Goal: Entertainment & Leisure: Browse casually

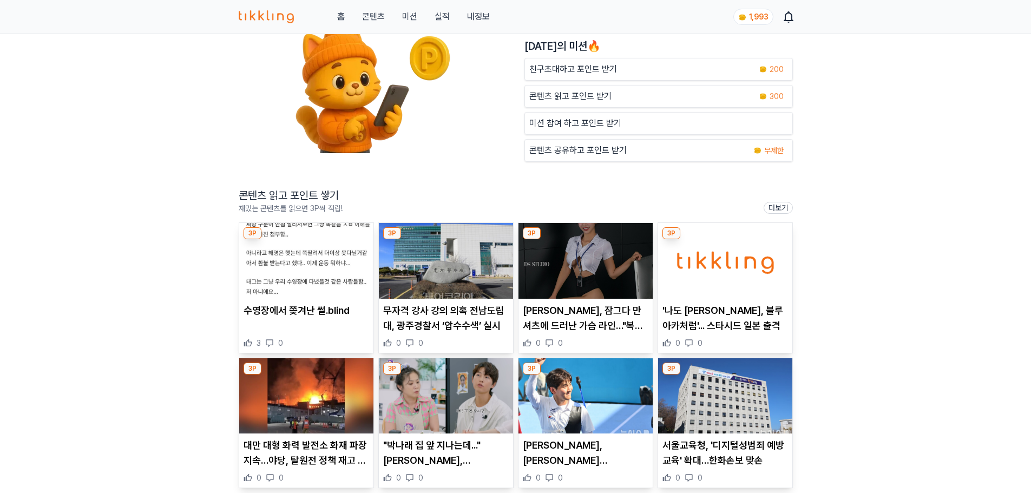
scroll to position [216, 0]
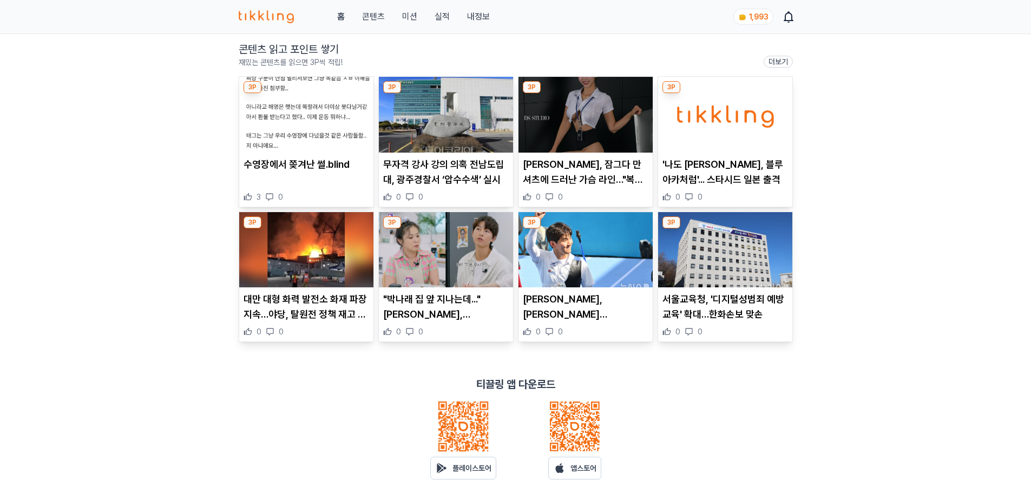
click at [425, 185] on p "무자격 강사 강의 의혹 전남도립대, 광주경찰서 ‘압수수색’ 실시" at bounding box center [446, 172] width 126 height 30
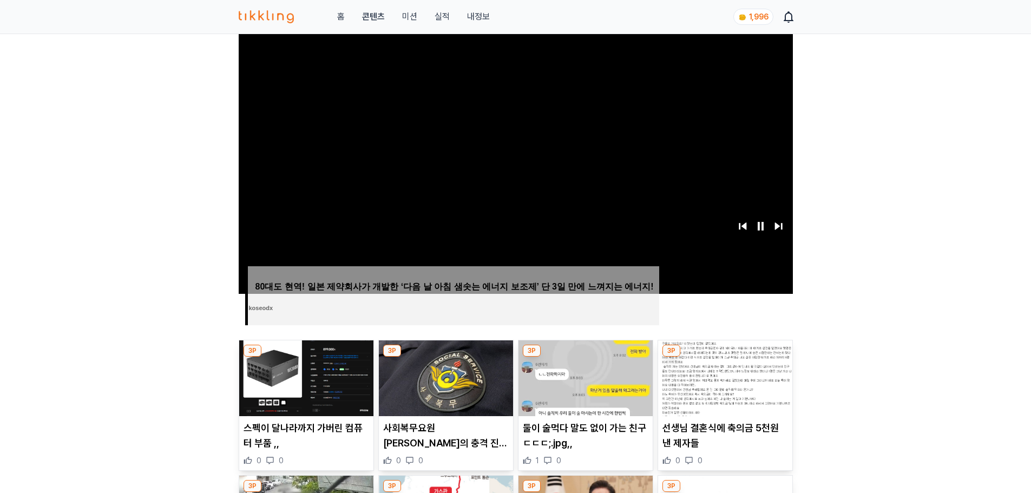
scroll to position [325, 0]
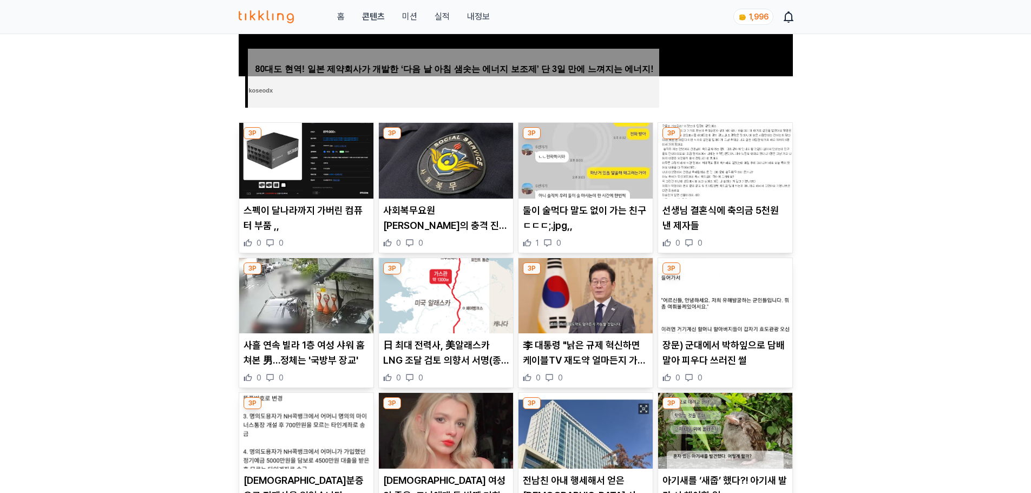
click at [432, 317] on img at bounding box center [446, 296] width 134 height 76
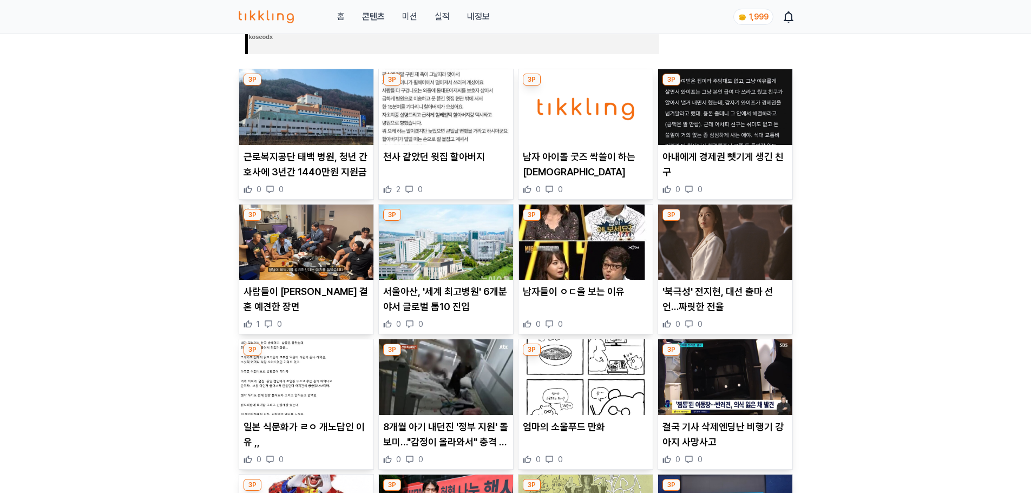
scroll to position [379, 0]
click at [720, 290] on p "'북극성' 전지현, 대선 출마 선언…짜릿한 전율" at bounding box center [725, 299] width 126 height 30
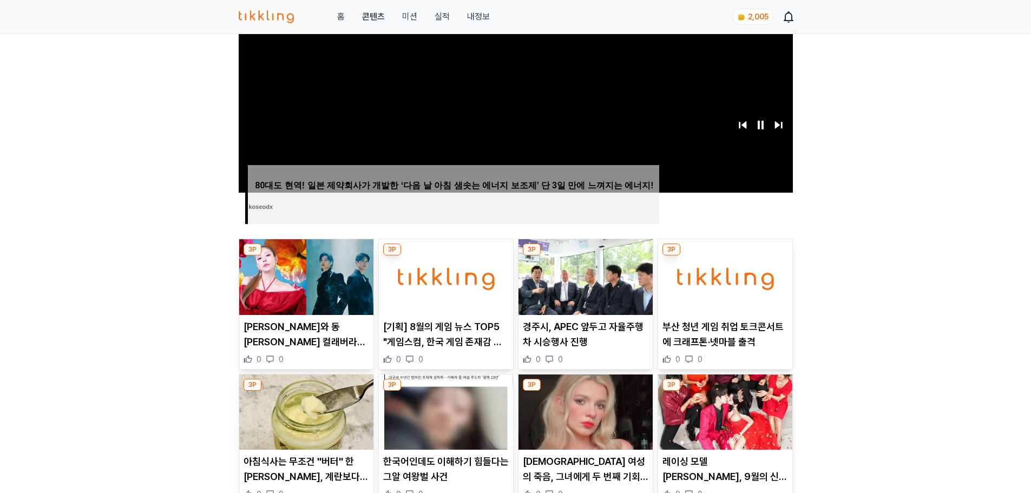
scroll to position [271, 0]
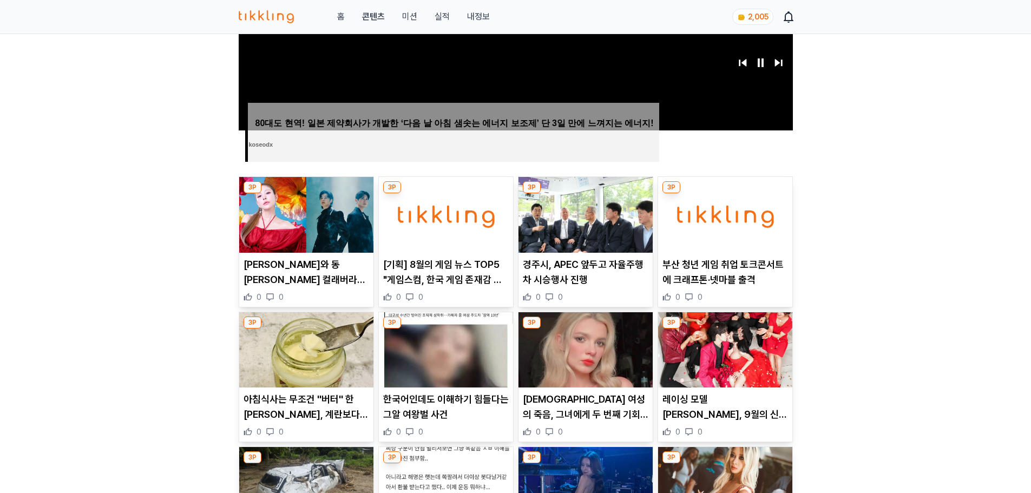
click at [727, 421] on p "레이싱 모델 김세라, 9월의 신부 된다…파격적인 웨딩 화보 공개" at bounding box center [725, 407] width 126 height 30
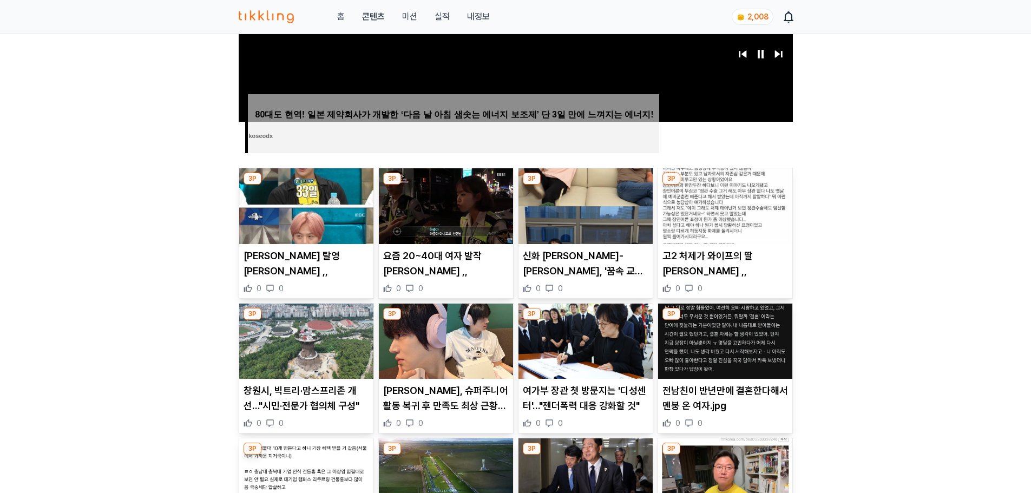
scroll to position [433, 0]
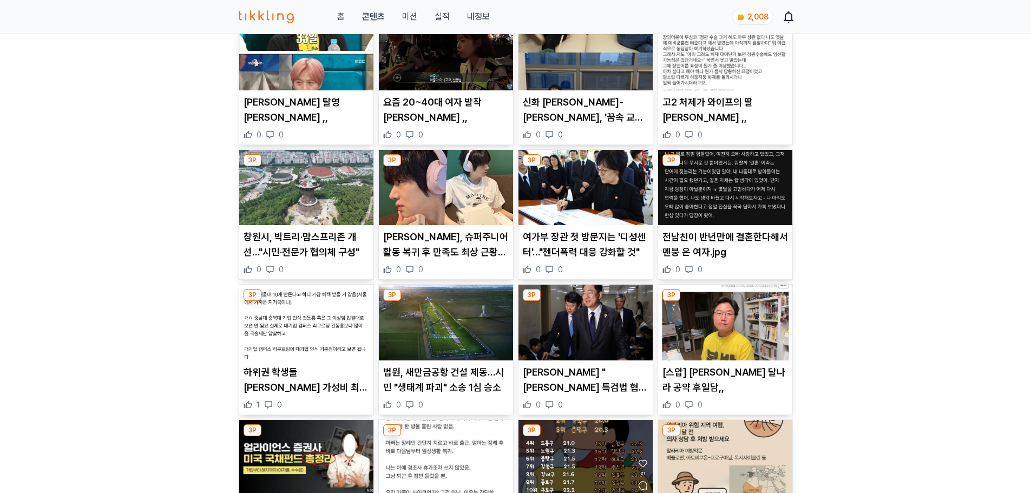
click at [694, 253] on p "전남친이 반년만에 결혼한다해서 멘붕 온 여자.jpg" at bounding box center [725, 244] width 126 height 30
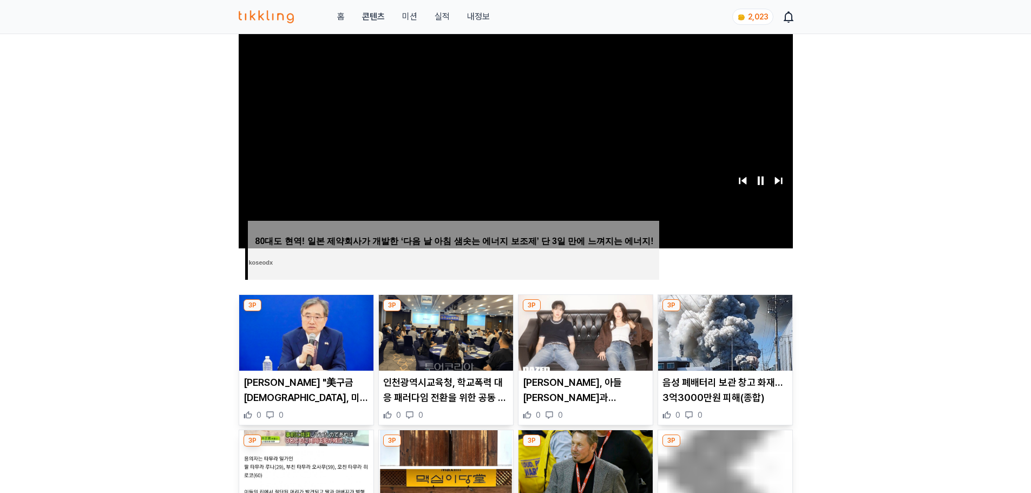
scroll to position [325, 0]
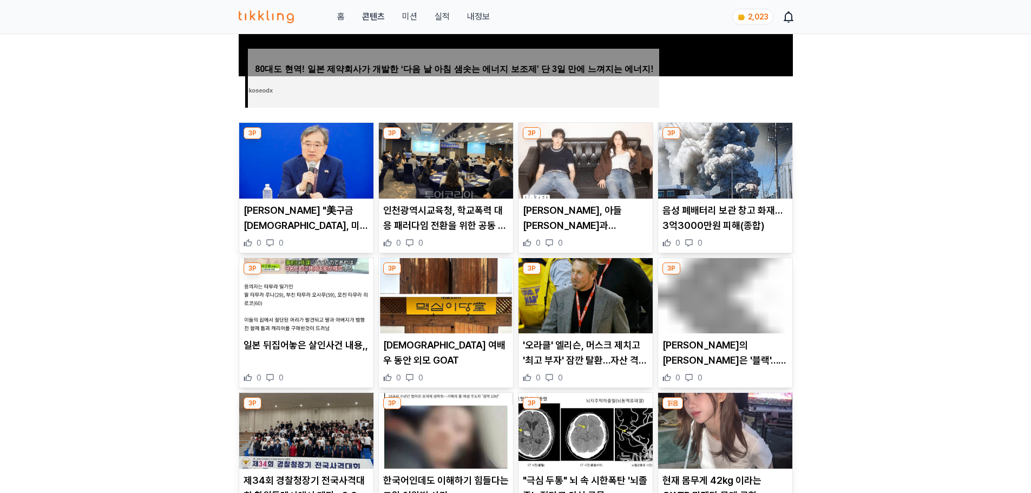
click at [588, 224] on p "[PERSON_NAME], 아들 [PERSON_NAME]과 [PERSON_NAME] 투샷…'사마귀' 반전 매력[화보]" at bounding box center [586, 218] width 126 height 30
